Goal: Task Accomplishment & Management: Use online tool/utility

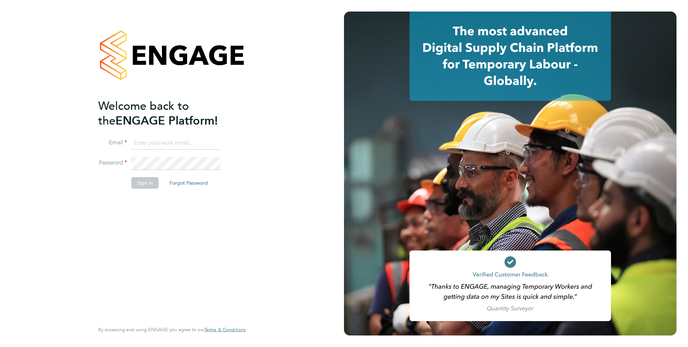
click at [141, 135] on ng-template "Welcome back to the ENGAGE Platform! Email Password Sign In Forgot Password" at bounding box center [168, 147] width 140 height 97
click at [141, 139] on input at bounding box center [175, 143] width 89 height 13
type input "[PERSON_NAME][EMAIL_ADDRESS][PERSON_NAME][DOMAIN_NAME]"
click at [146, 184] on button "Sign In" at bounding box center [144, 183] width 27 height 12
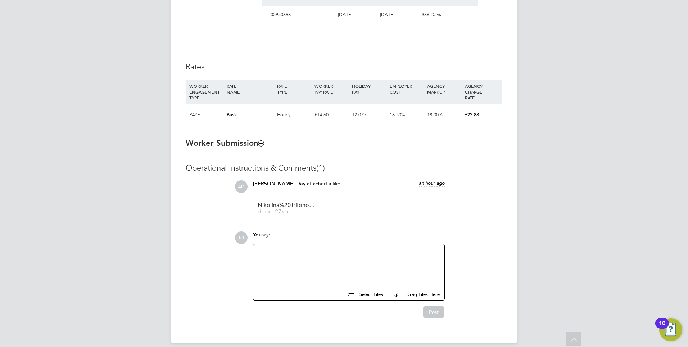
scroll to position [457, 0]
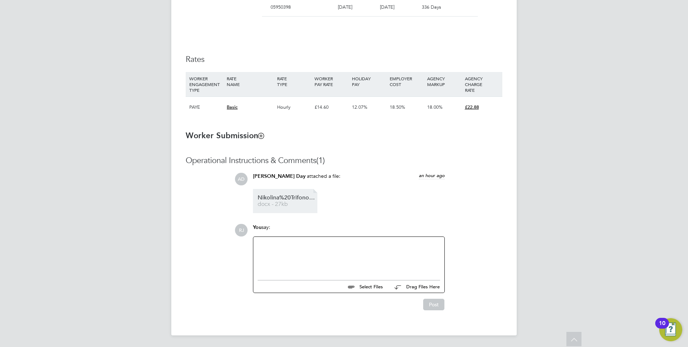
click at [280, 203] on span "docx - 27kb" at bounding box center [287, 204] width 58 height 5
